Goal: Check status: Check status

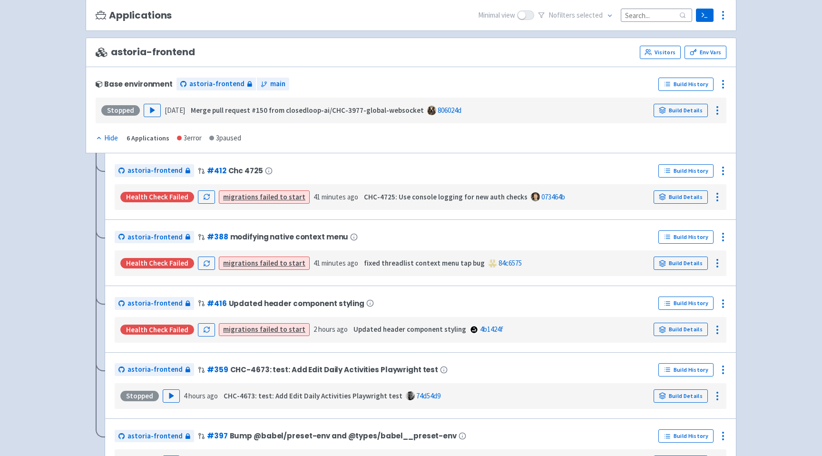
scroll to position [106, 0]
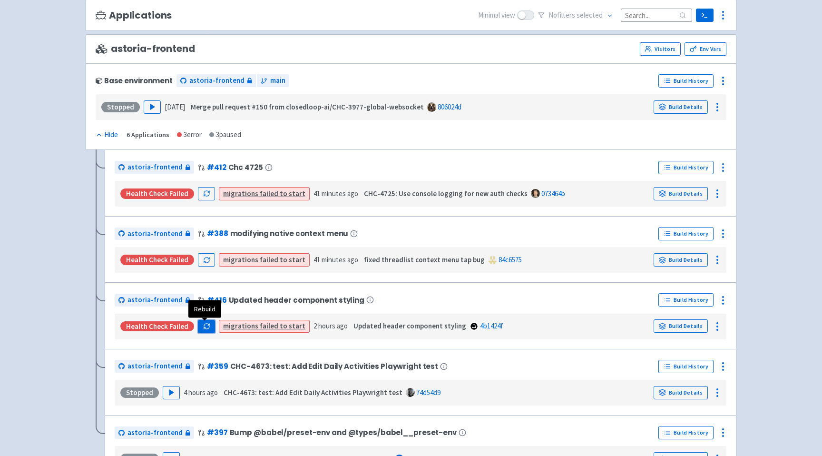
click at [204, 326] on icon "button" at bounding box center [206, 325] width 7 height 7
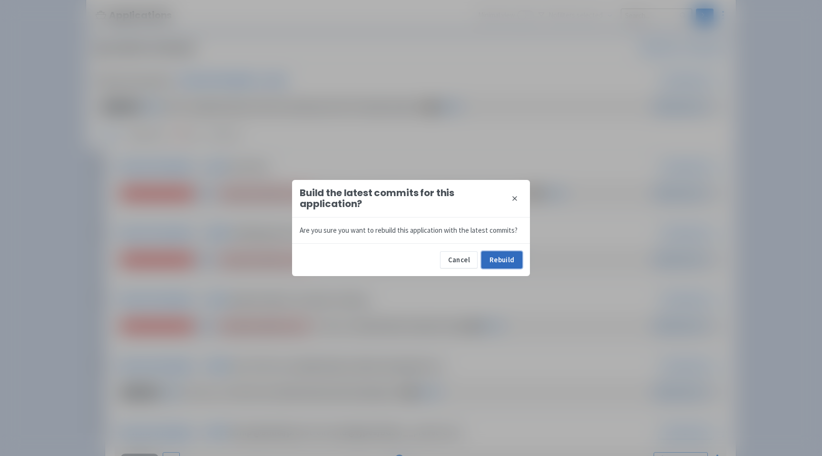
click at [493, 262] on button "Rebuild" at bounding box center [501, 259] width 41 height 17
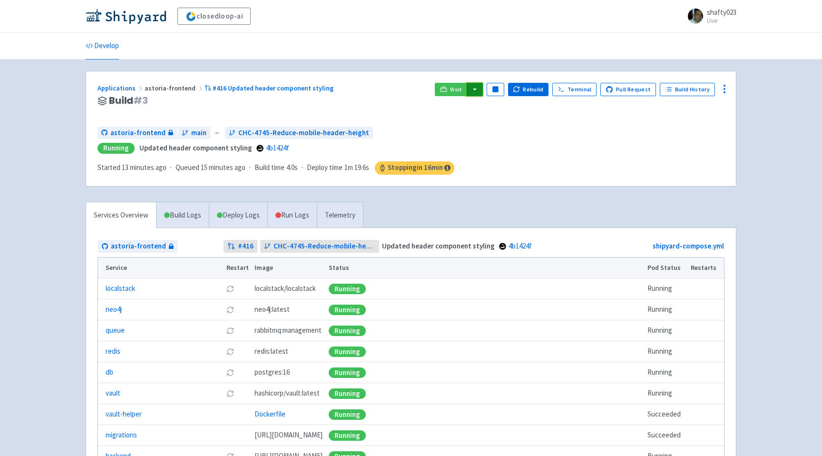
click at [477, 88] on button "button" at bounding box center [474, 89] width 16 height 13
click at [501, 122] on link "astoria-frontend (webapp)" at bounding box center [518, 123] width 104 height 15
